Goal: Navigation & Orientation: Find specific page/section

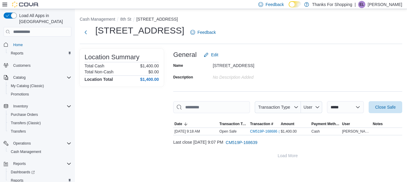
click at [387, 8] on div "Feedback Dark Mode Thanks For Shopping | EL Emily Loshack" at bounding box center [329, 5] width 146 height 12
click at [385, 1] on p "Emily Loshack" at bounding box center [385, 4] width 34 height 7
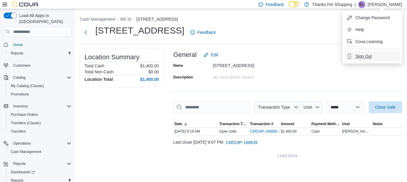
click at [369, 58] on span "Sign Out" at bounding box center [363, 56] width 16 height 6
